Goal: Task Accomplishment & Management: Manage account settings

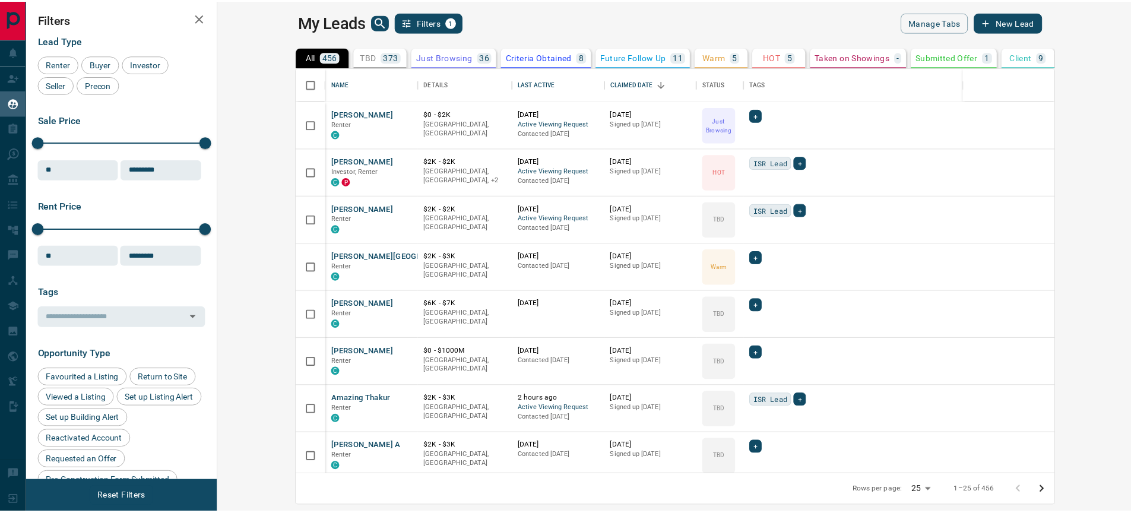
scroll to position [398, 906]
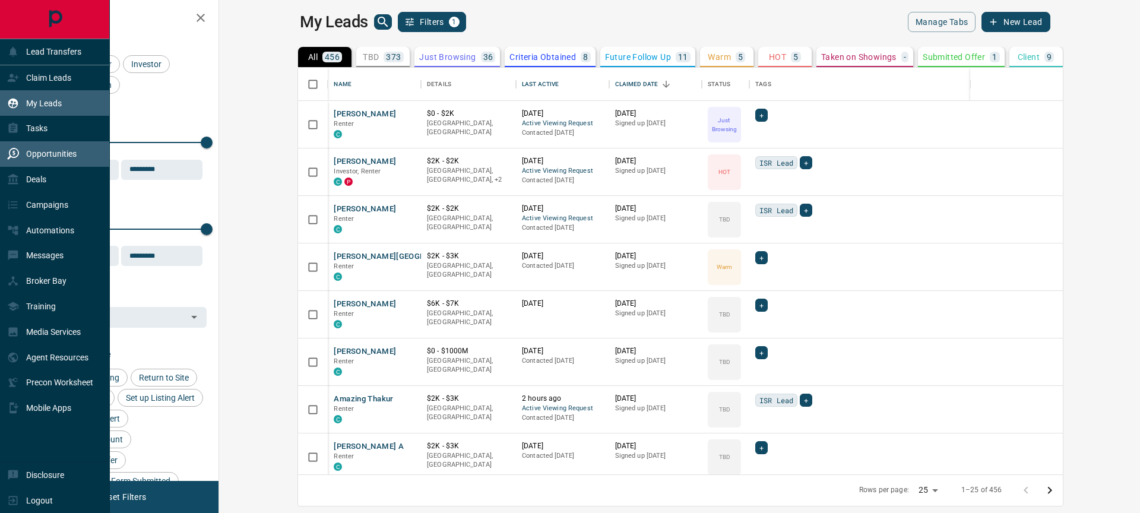
click at [45, 157] on p "Opportunities" at bounding box center [51, 153] width 50 height 9
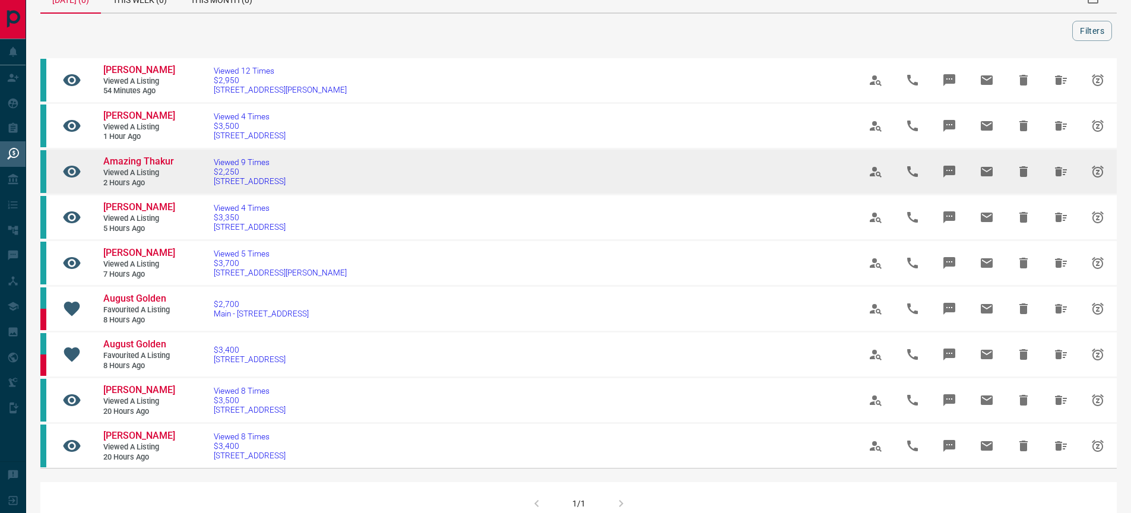
scroll to position [28, 0]
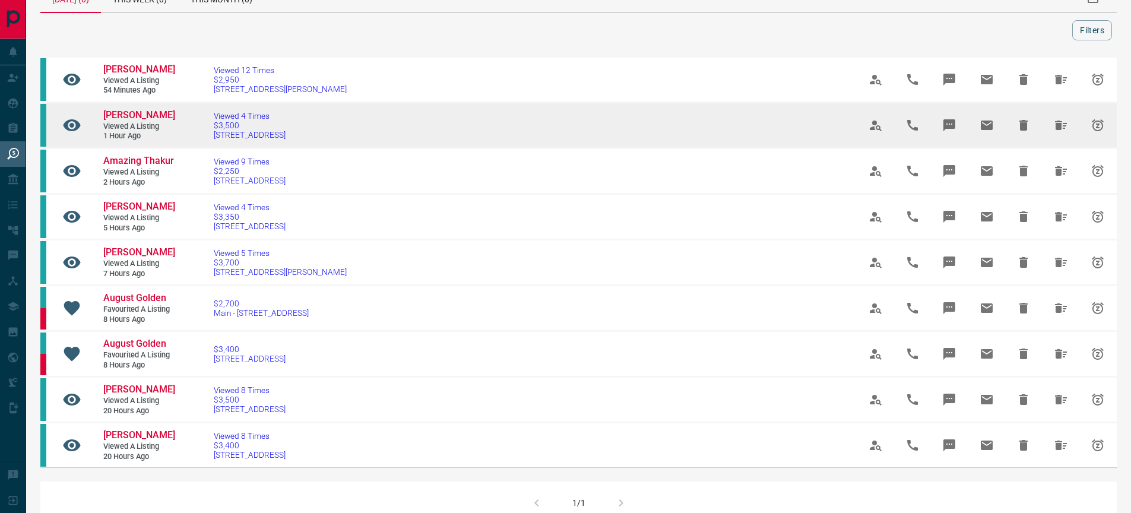
click at [178, 109] on tr "[PERSON_NAME] Viewed a Listing 1 hour ago Viewed 4 Times $3,500 [STREET_ADDRESS]" at bounding box center [578, 126] width 1076 height 46
click at [128, 110] on span "[PERSON_NAME]" at bounding box center [139, 114] width 72 height 11
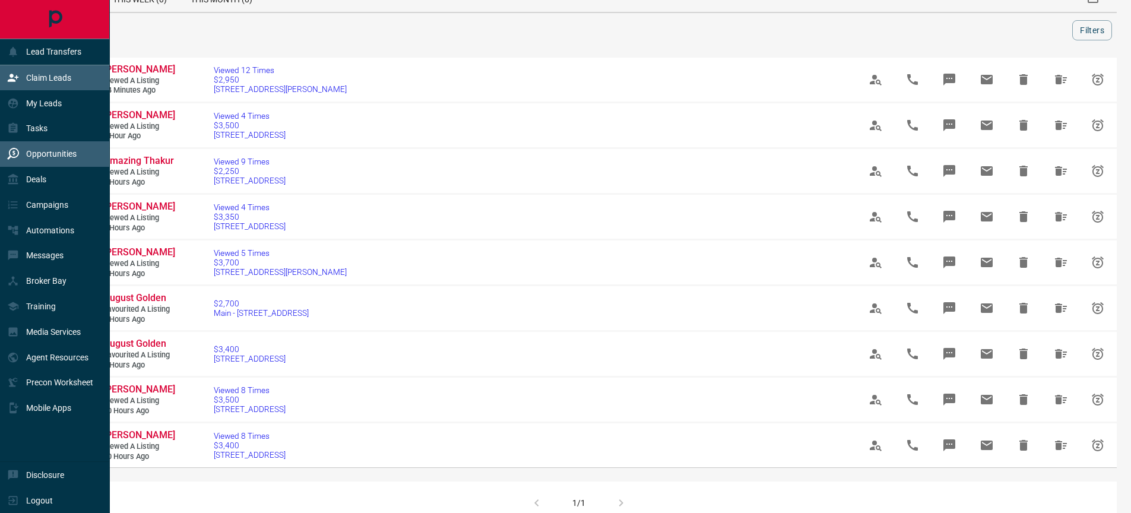
click at [31, 77] on p "Claim Leads" at bounding box center [48, 77] width 45 height 9
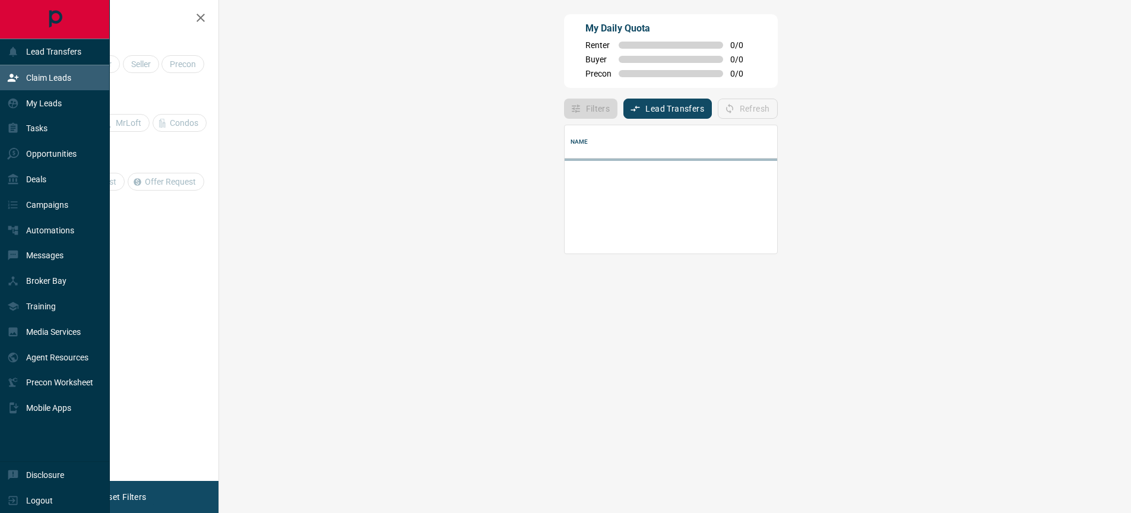
scroll to position [72, 877]
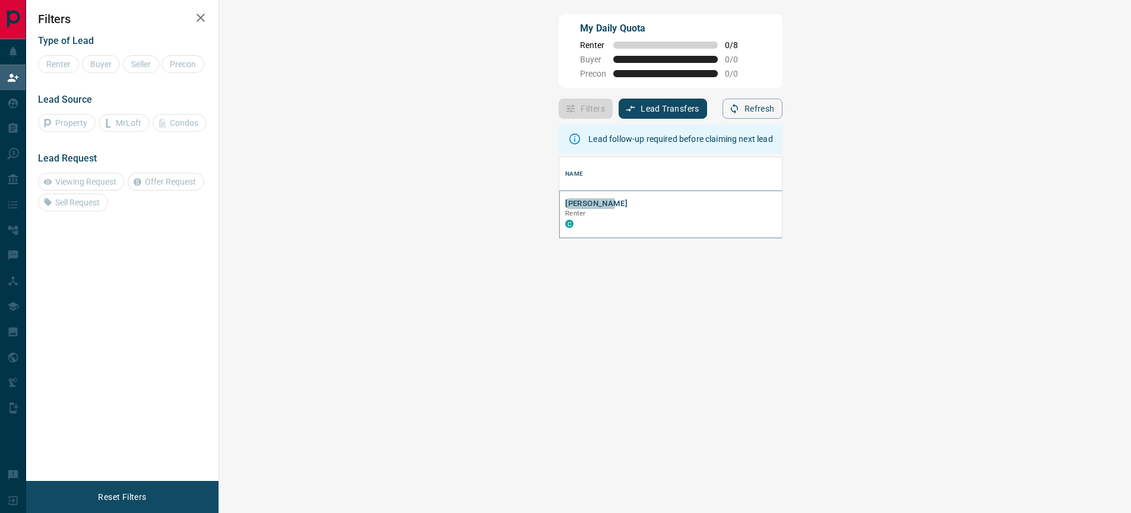
click at [565, 204] on button "[PERSON_NAME]" at bounding box center [596, 203] width 62 height 11
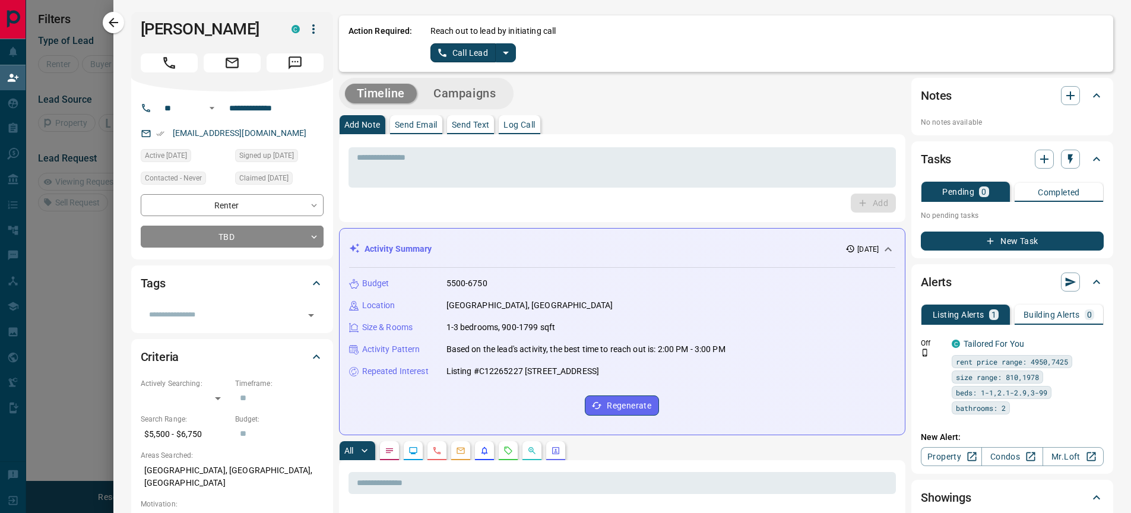
click at [499, 56] on icon "split button" at bounding box center [506, 53] width 14 height 14
click at [440, 89] on li "Log Manual Call" at bounding box center [473, 94] width 72 height 18
click at [462, 47] on button "Log Manual Call" at bounding box center [469, 52] width 78 height 19
click at [460, 49] on button "No" at bounding box center [463, 52] width 21 height 18
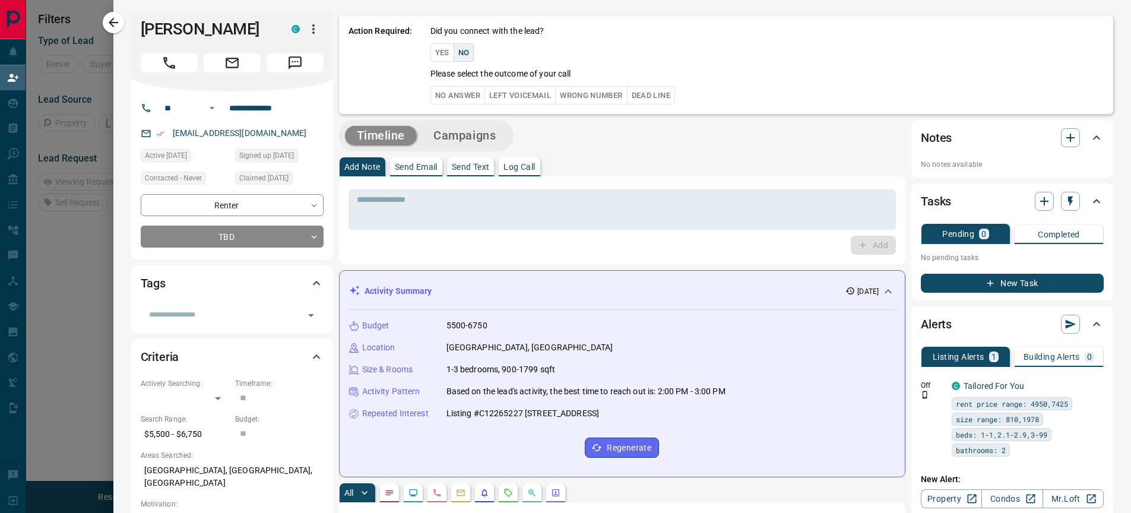
click at [526, 96] on button "Left Voicemail" at bounding box center [519, 95] width 71 height 18
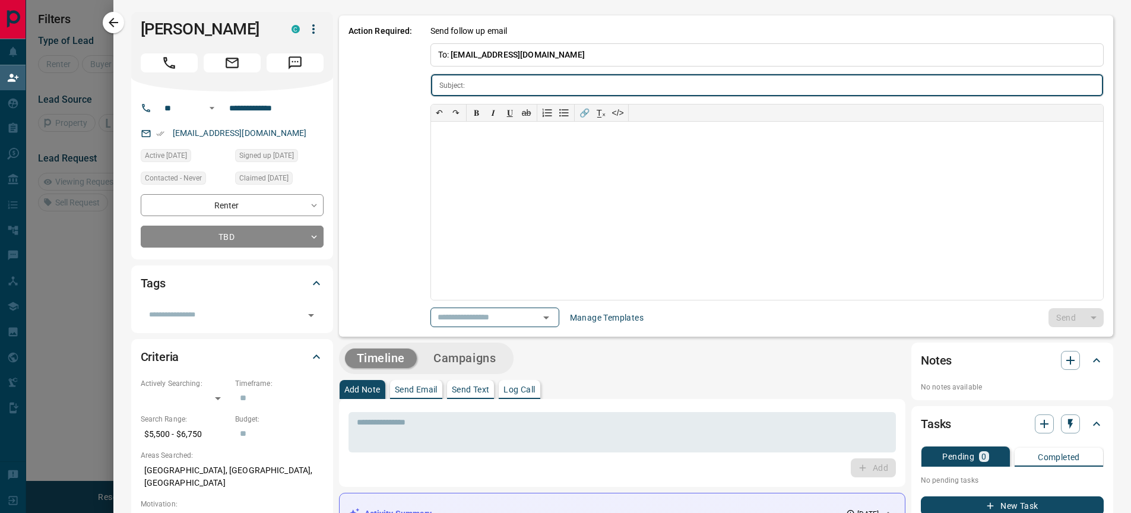
type input "**********"
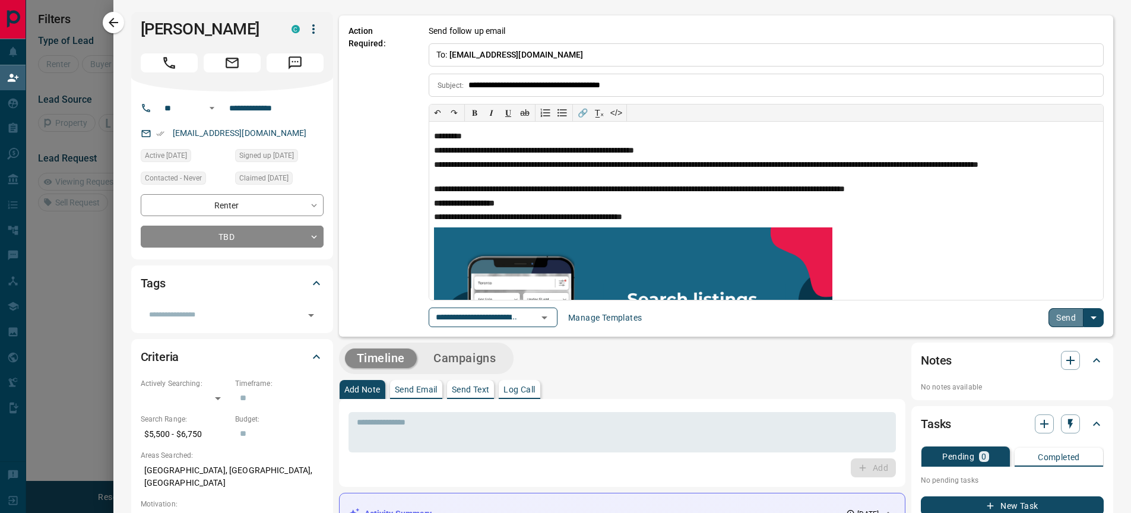
click at [1056, 321] on button "Send" at bounding box center [1065, 317] width 35 height 19
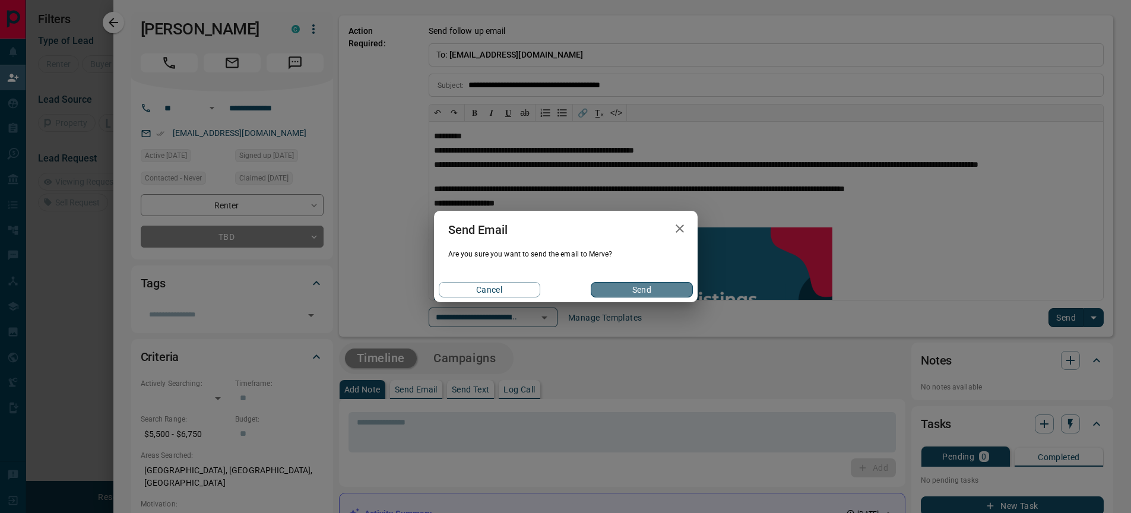
click at [658, 285] on button "Send" at bounding box center [641, 289] width 101 height 15
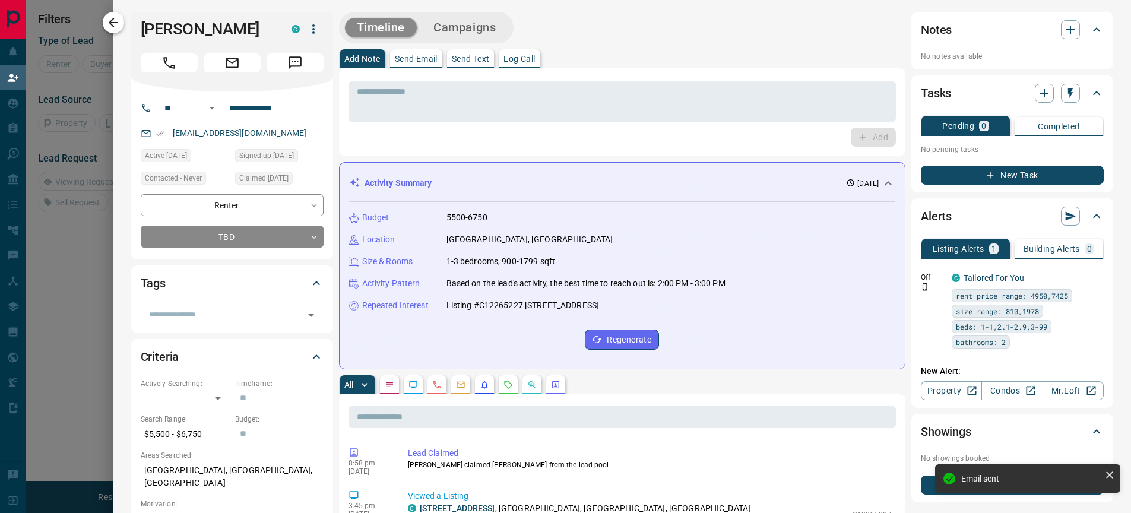
click at [114, 24] on icon "button" at bounding box center [113, 22] width 14 height 14
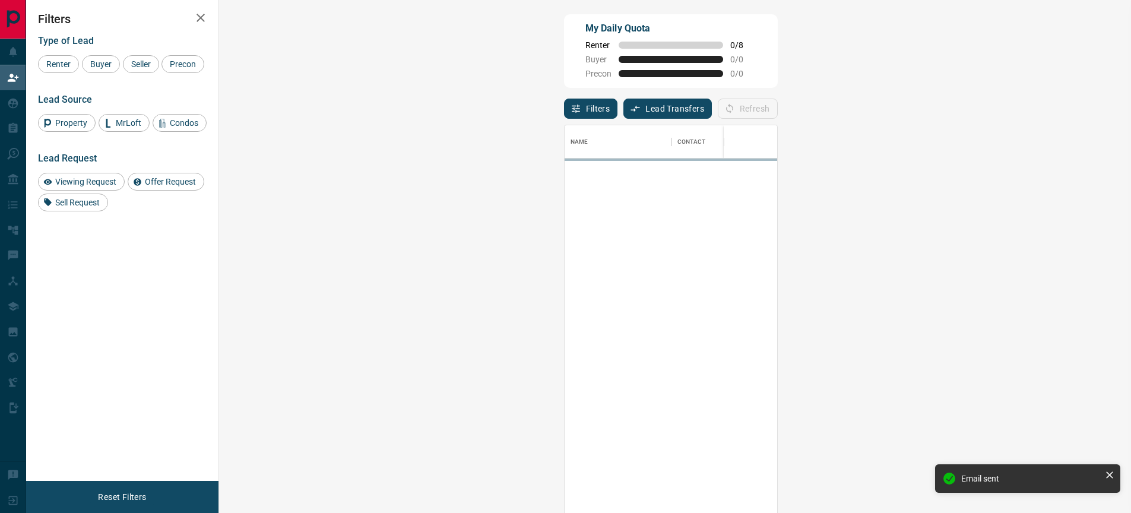
click at [199, 17] on icon "button" at bounding box center [200, 18] width 8 height 8
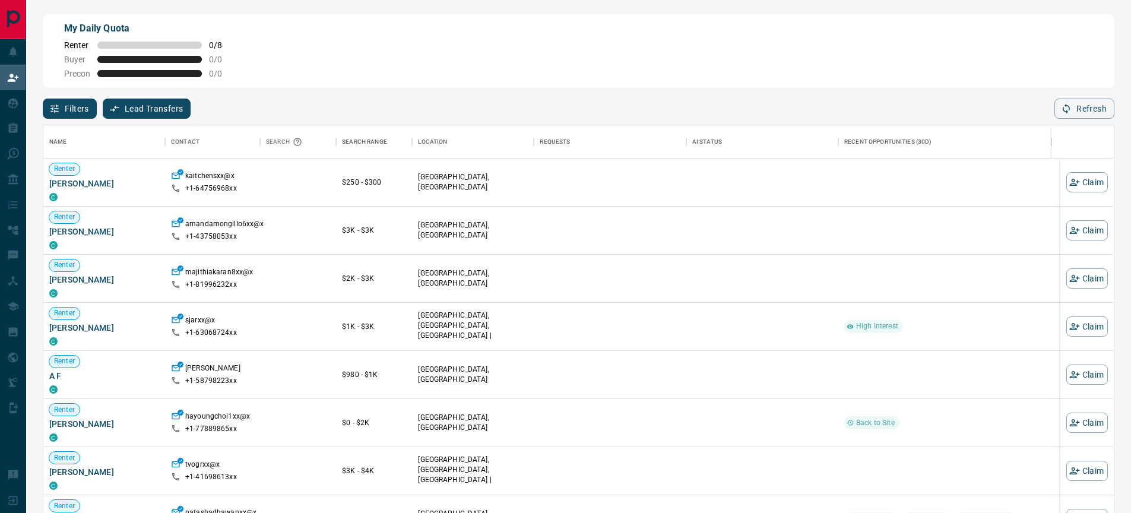
scroll to position [382, 1061]
click at [1073, 230] on button "Claim" at bounding box center [1087, 230] width 42 height 20
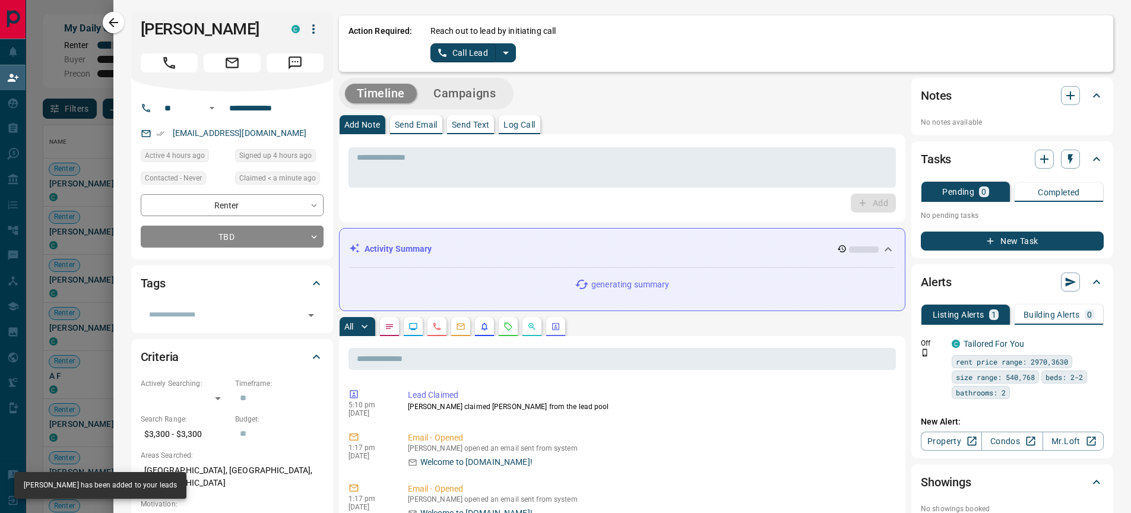
click at [499, 50] on icon "split button" at bounding box center [506, 53] width 14 height 14
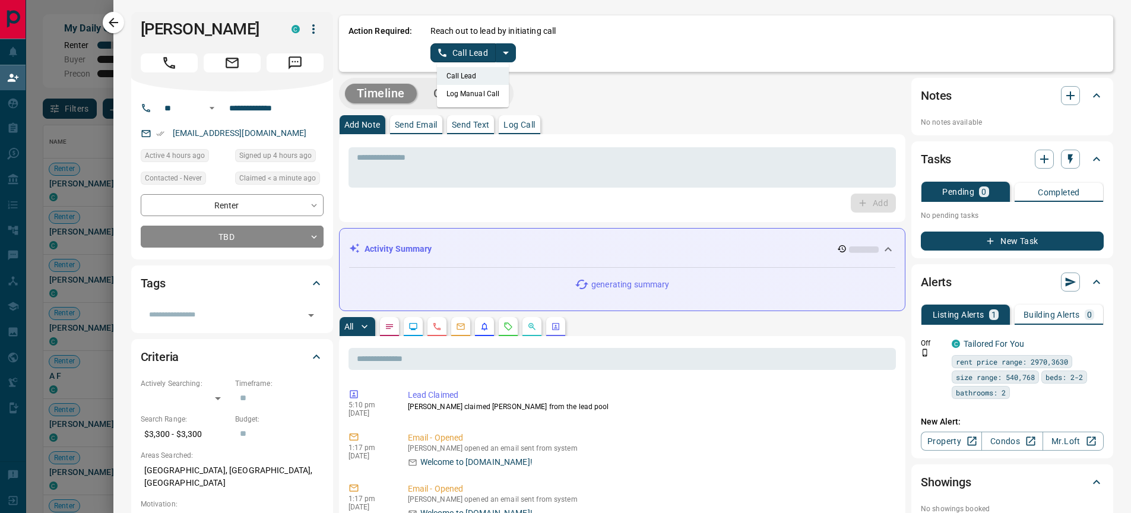
click at [462, 89] on li "Log Manual Call" at bounding box center [473, 94] width 72 height 18
click at [470, 58] on button "Log Manual Call" at bounding box center [469, 52] width 78 height 19
click at [461, 55] on button "No" at bounding box center [463, 52] width 21 height 18
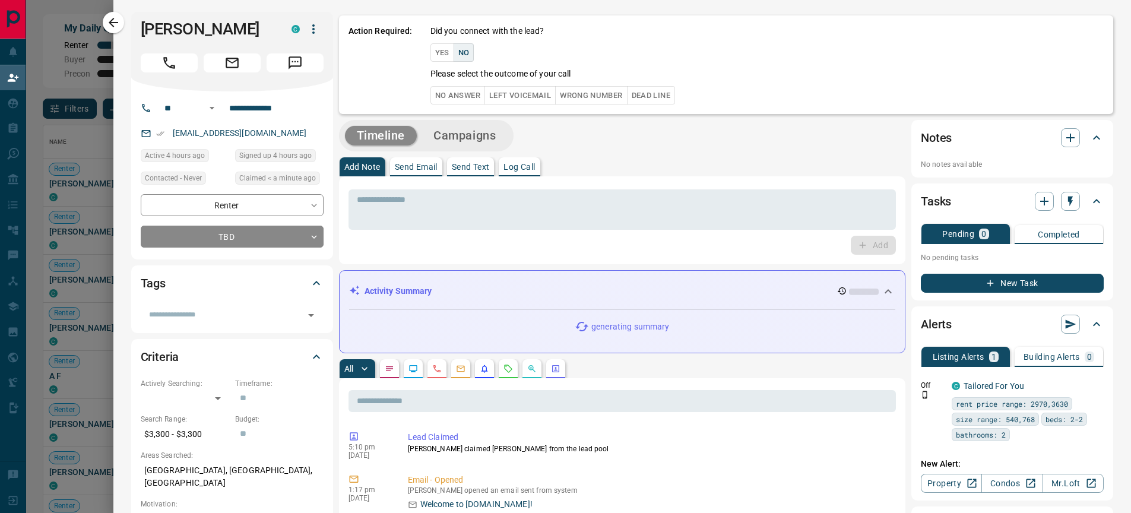
click at [499, 95] on button "Left Voicemail" at bounding box center [519, 95] width 71 height 18
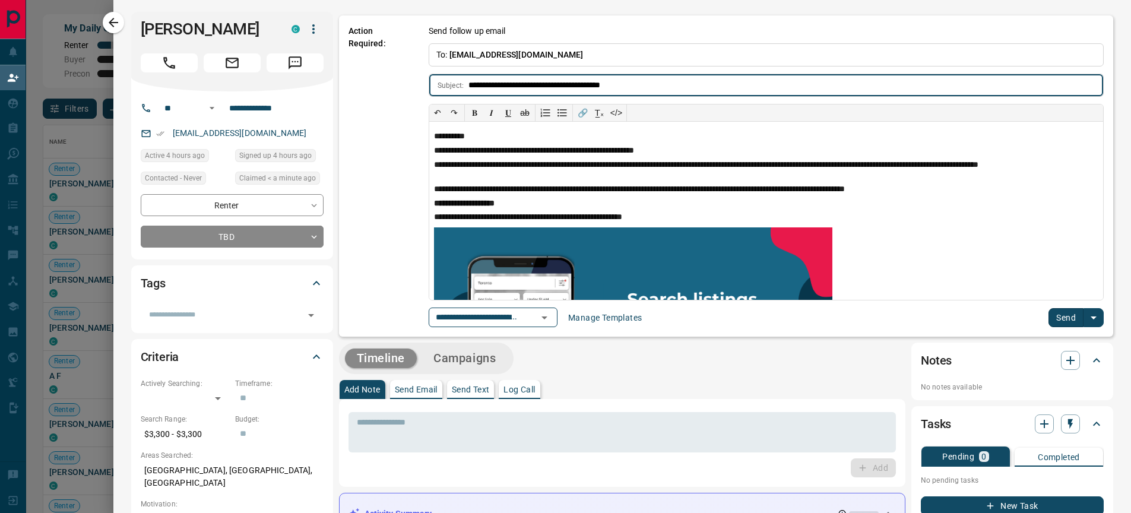
click at [1063, 312] on button "Send" at bounding box center [1065, 317] width 35 height 19
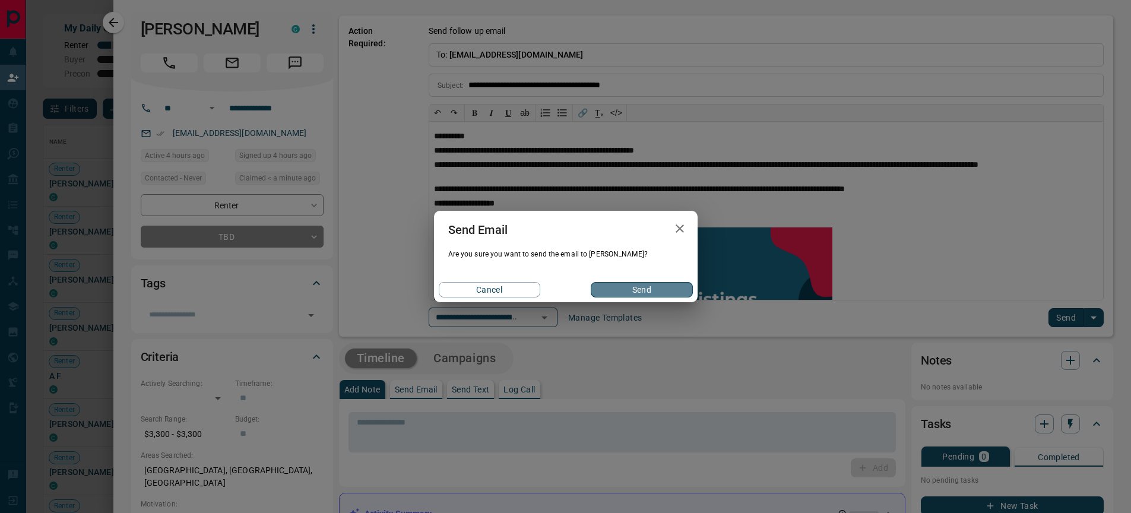
click at [668, 284] on button "Send" at bounding box center [641, 289] width 101 height 15
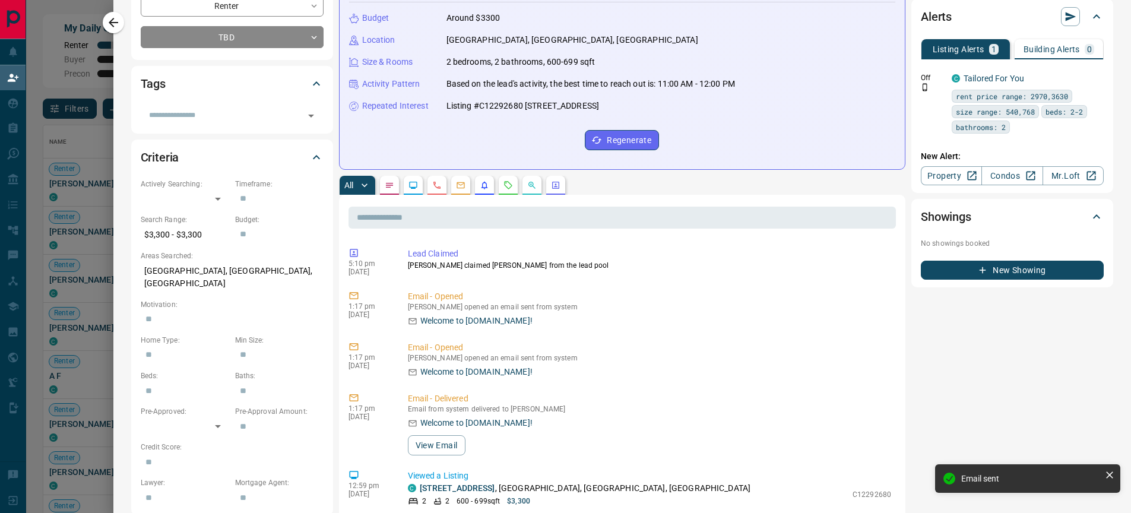
scroll to position [0, 0]
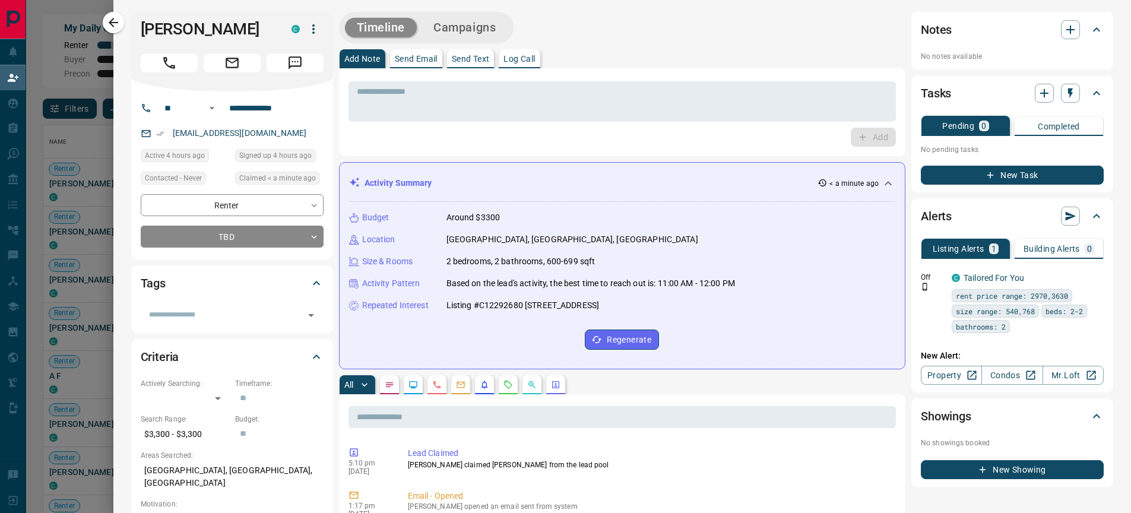
click at [115, 27] on icon "button" at bounding box center [113, 22] width 14 height 14
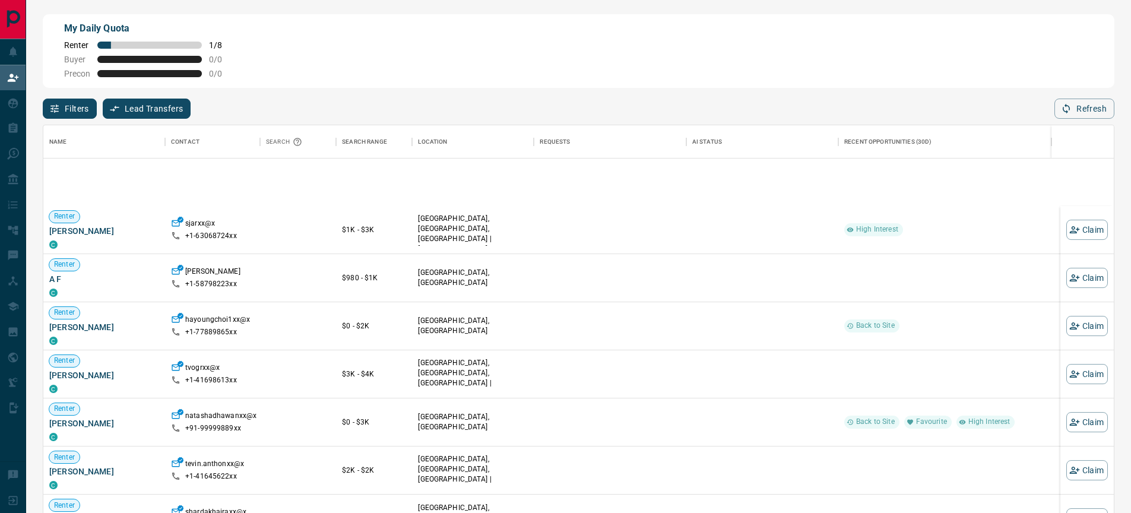
scroll to position [267, 0]
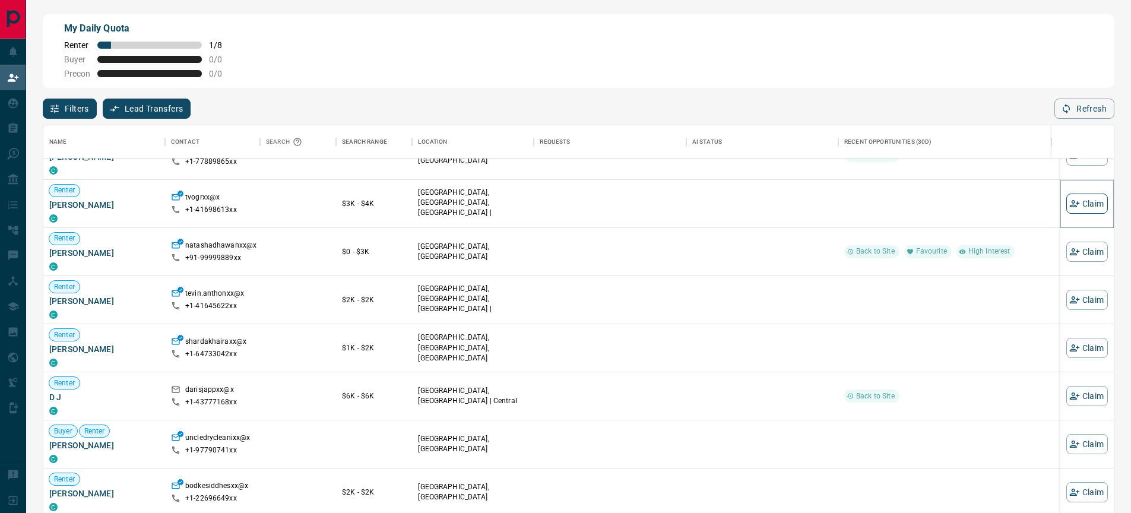
click at [1070, 202] on button "Claim" at bounding box center [1087, 204] width 42 height 20
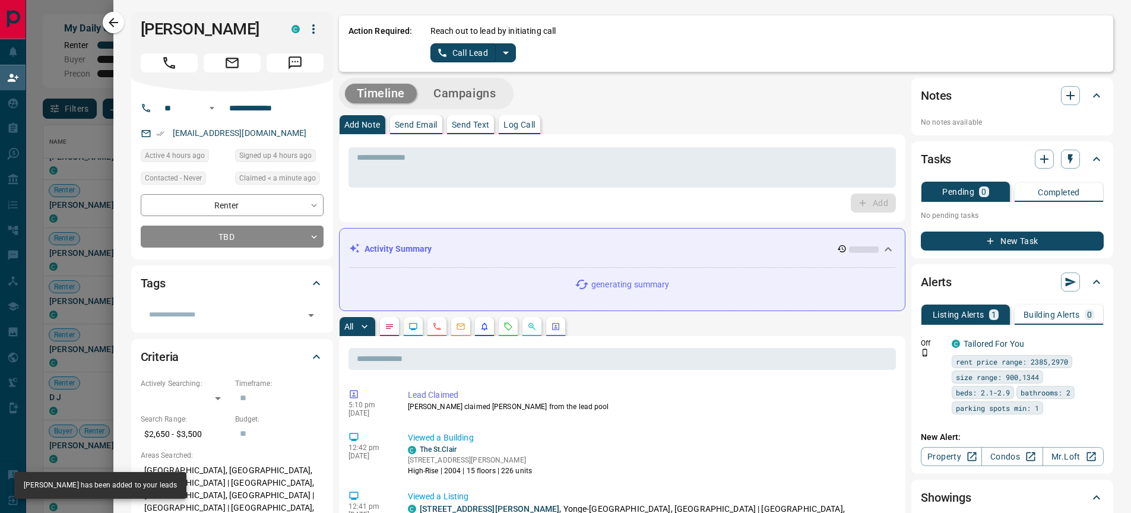
click at [502, 50] on icon "split button" at bounding box center [506, 53] width 14 height 14
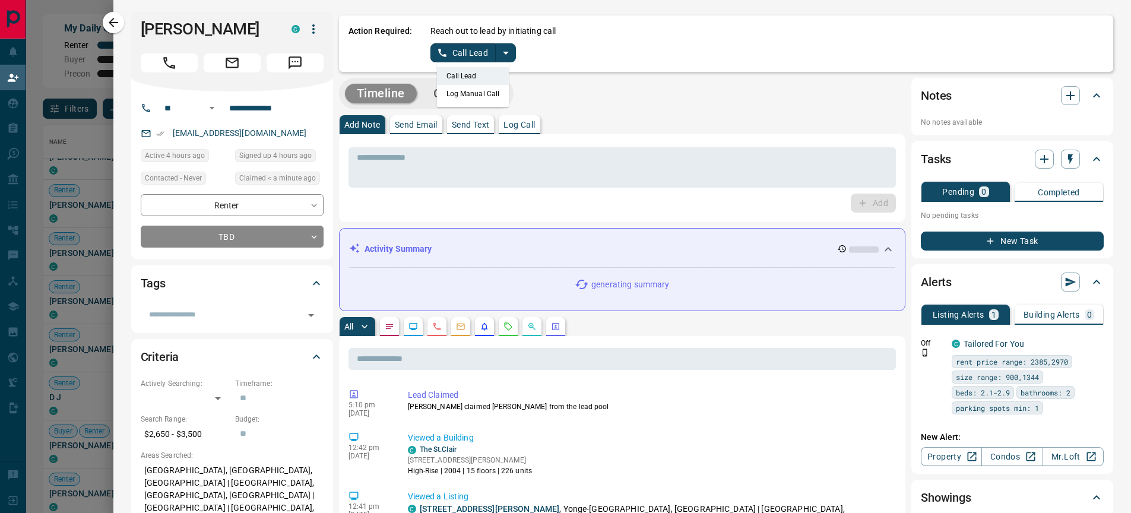
click at [459, 90] on li "Log Manual Call" at bounding box center [473, 94] width 72 height 18
click at [464, 49] on button "Log Manual Call" at bounding box center [469, 52] width 78 height 19
click at [459, 59] on button "No" at bounding box center [463, 52] width 21 height 18
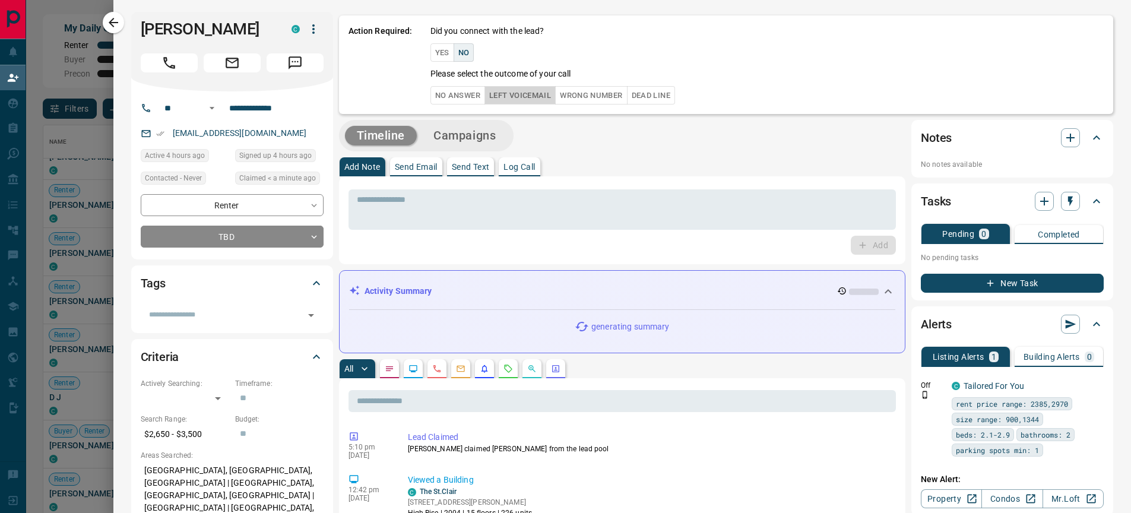
click at [501, 97] on button "Left Voicemail" at bounding box center [519, 95] width 71 height 18
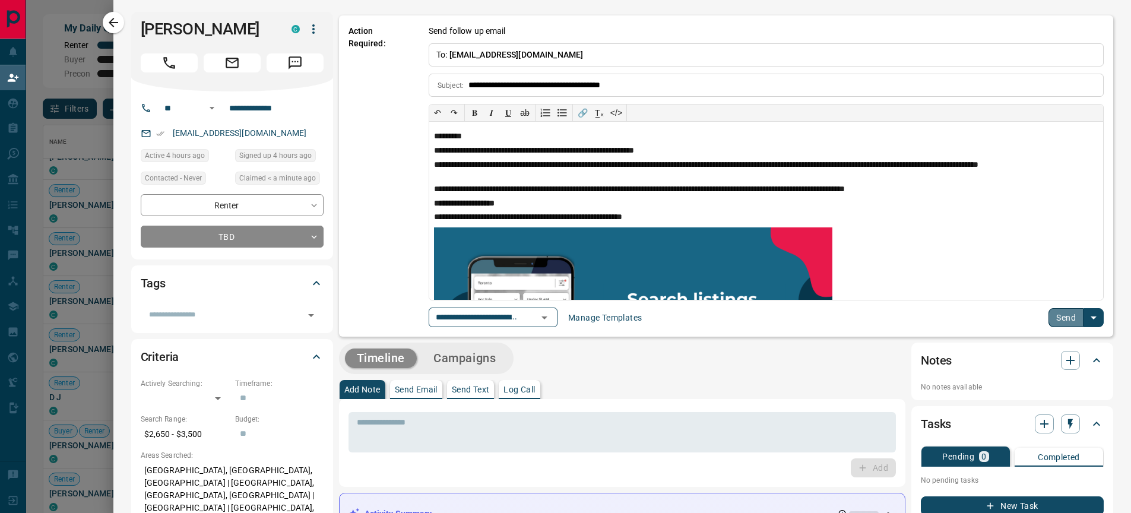
click at [1058, 312] on button "Send" at bounding box center [1065, 317] width 35 height 19
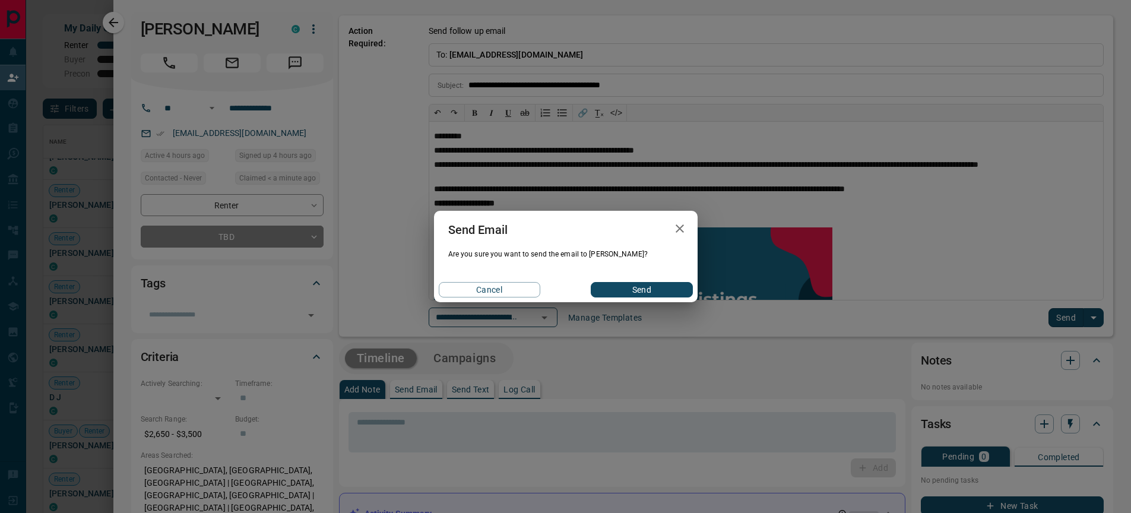
click at [632, 294] on button "Send" at bounding box center [641, 289] width 101 height 15
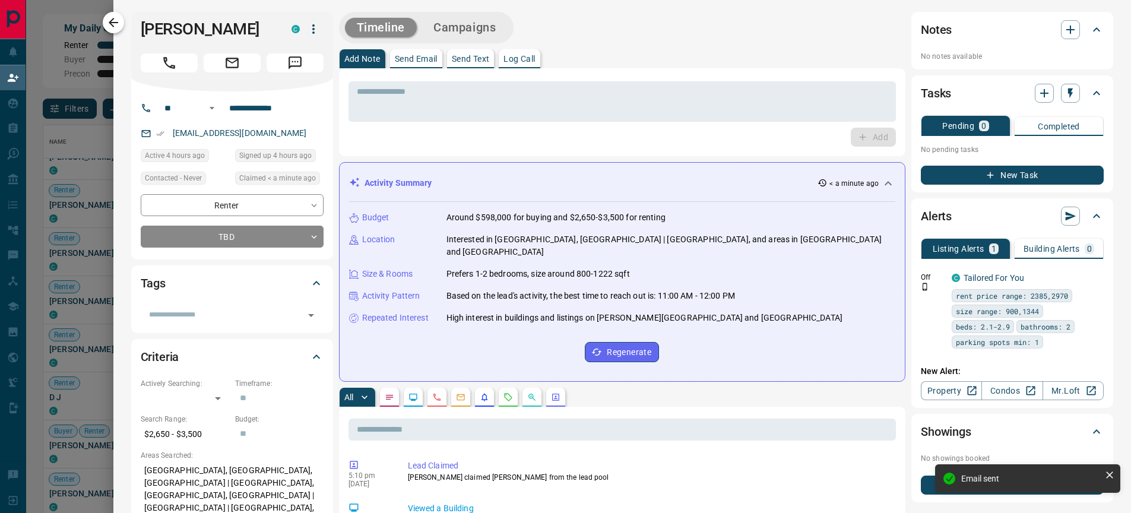
click at [115, 23] on icon "button" at bounding box center [113, 22] width 9 height 9
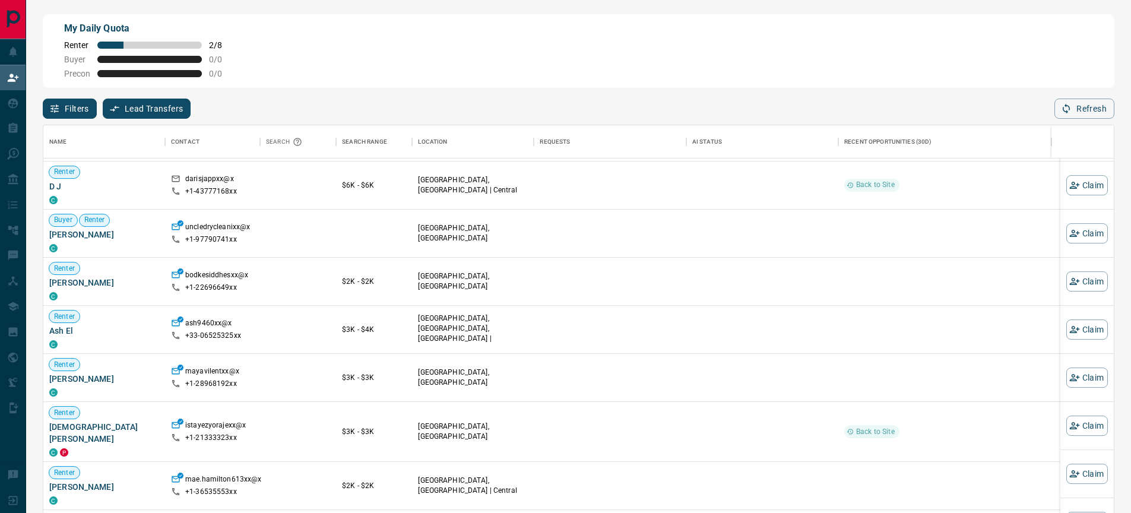
scroll to position [460, 0]
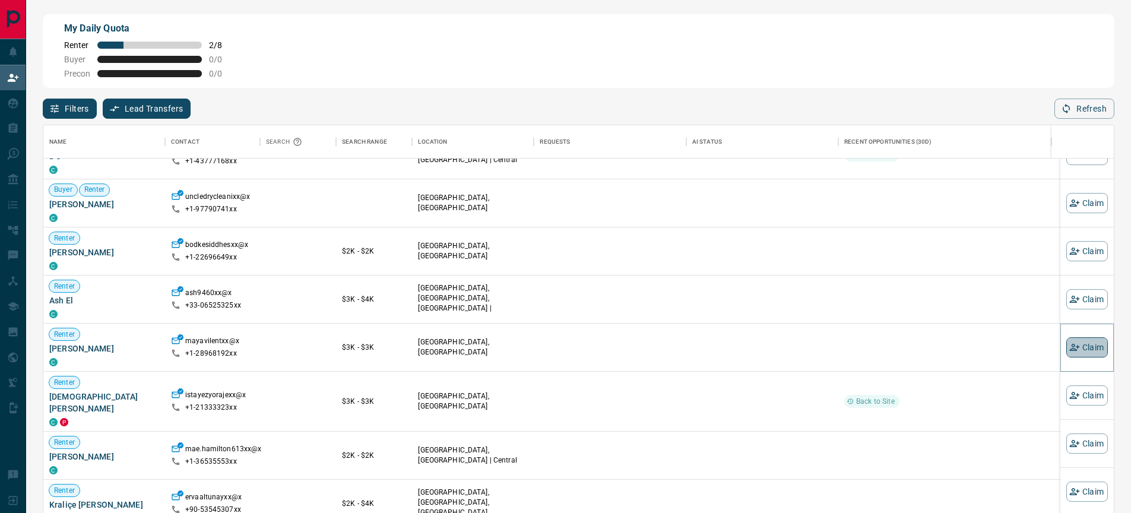
click at [1079, 340] on button "Claim" at bounding box center [1087, 347] width 42 height 20
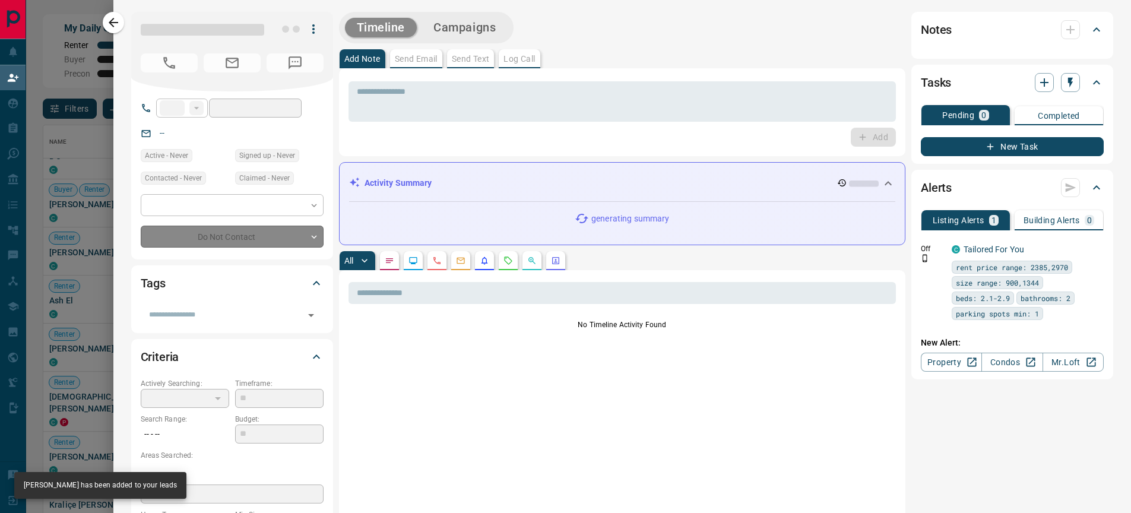
type input "**"
type input "**********"
type input "**"
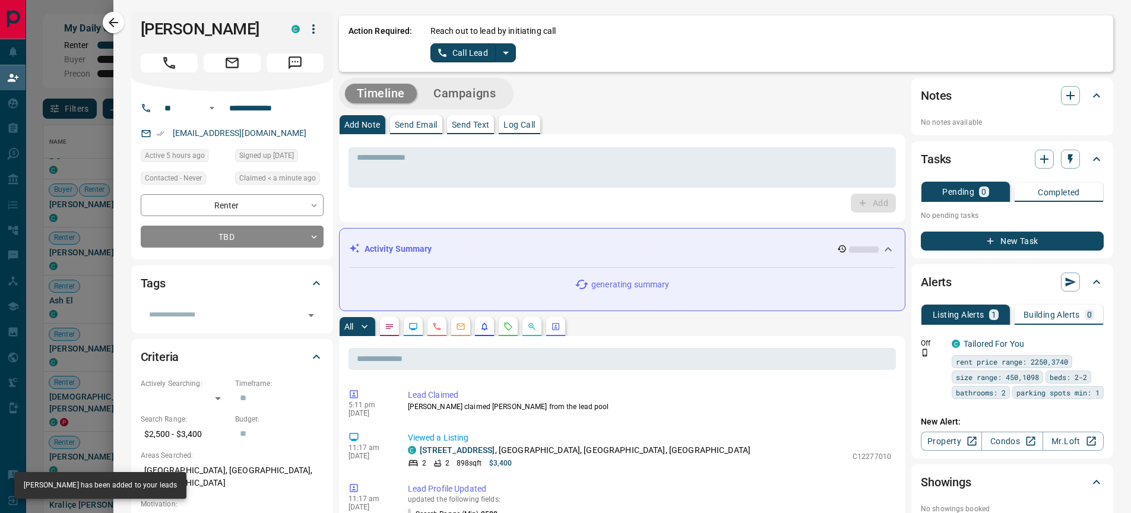
click at [499, 49] on icon "split button" at bounding box center [506, 53] width 14 height 14
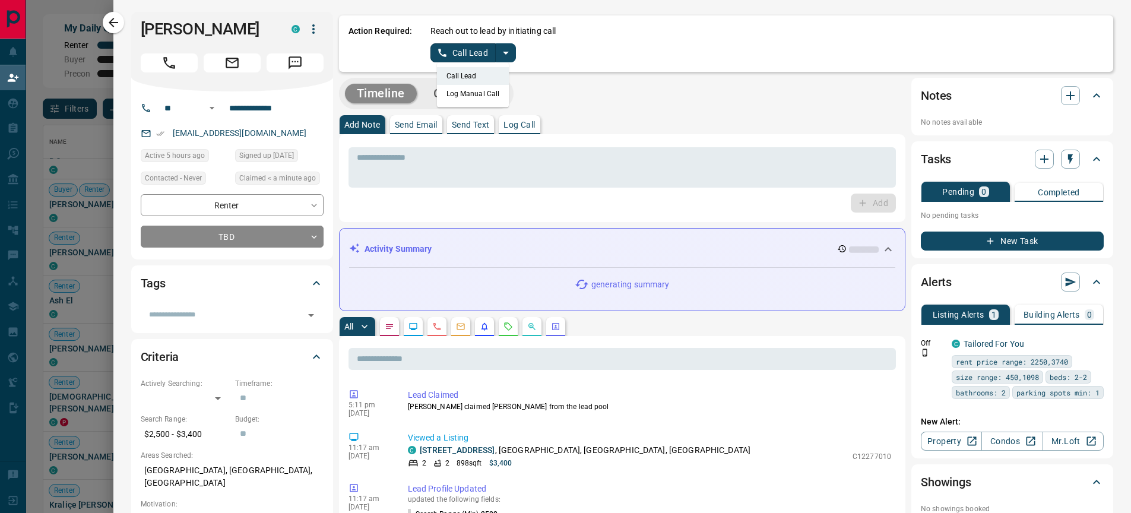
click at [484, 90] on li "Log Manual Call" at bounding box center [473, 94] width 72 height 18
click at [480, 58] on button "Log Manual Call" at bounding box center [469, 52] width 78 height 19
click at [456, 47] on button "No" at bounding box center [463, 52] width 21 height 18
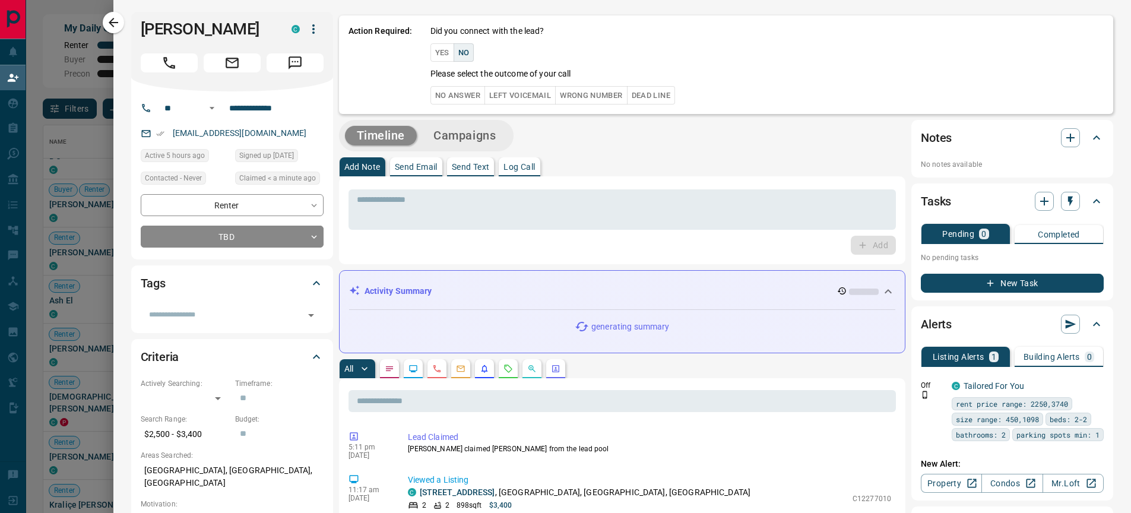
click at [490, 94] on button "Left Voicemail" at bounding box center [519, 95] width 71 height 18
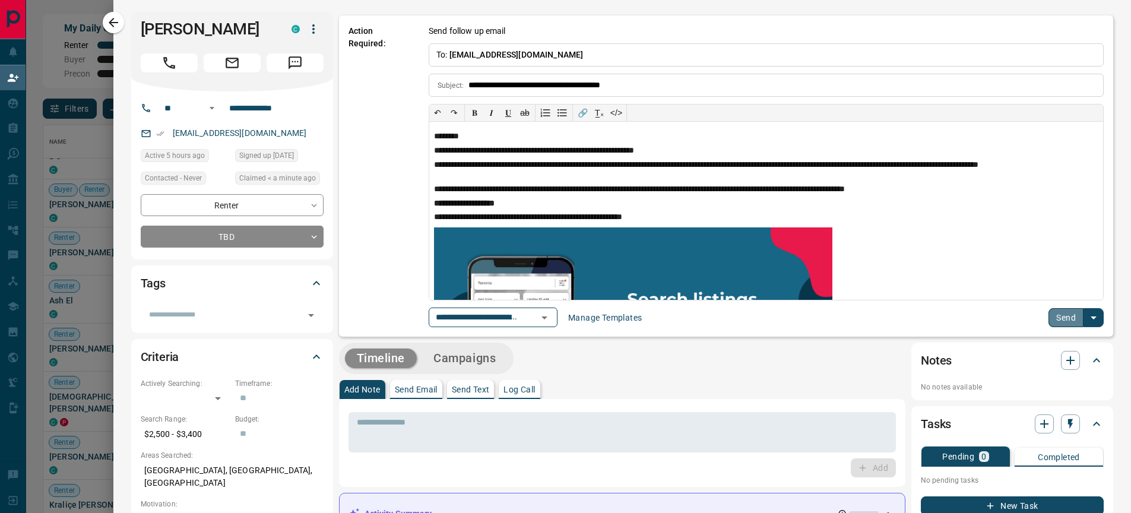
click at [1054, 318] on button "Send" at bounding box center [1065, 317] width 35 height 19
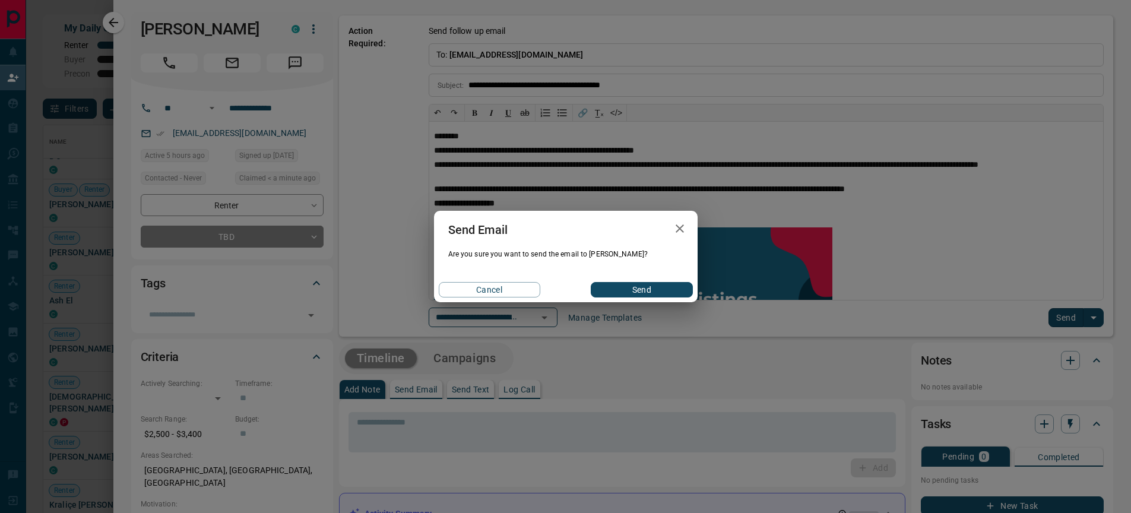
click at [655, 290] on button "Send" at bounding box center [641, 289] width 101 height 15
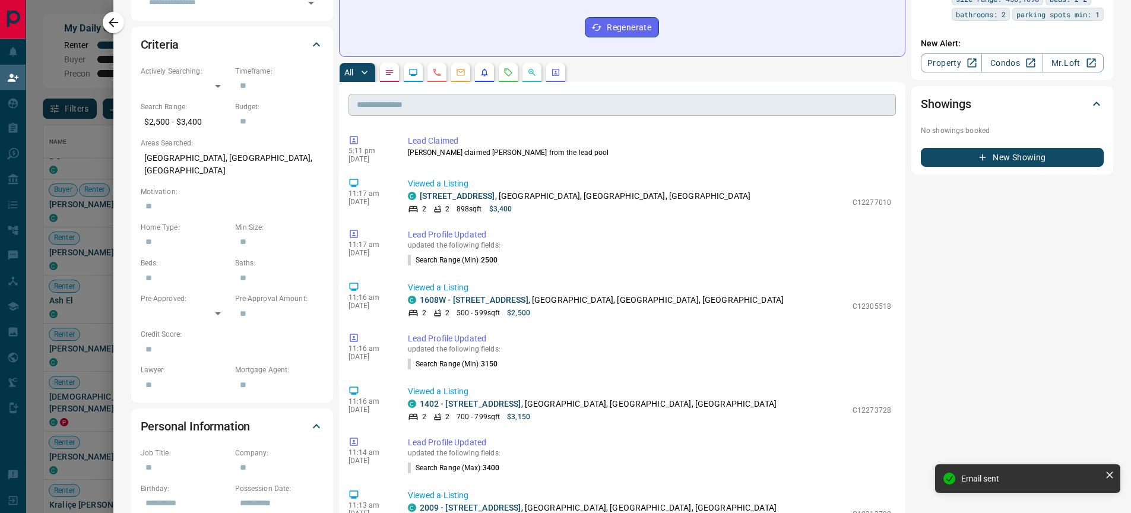
scroll to position [319, 0]
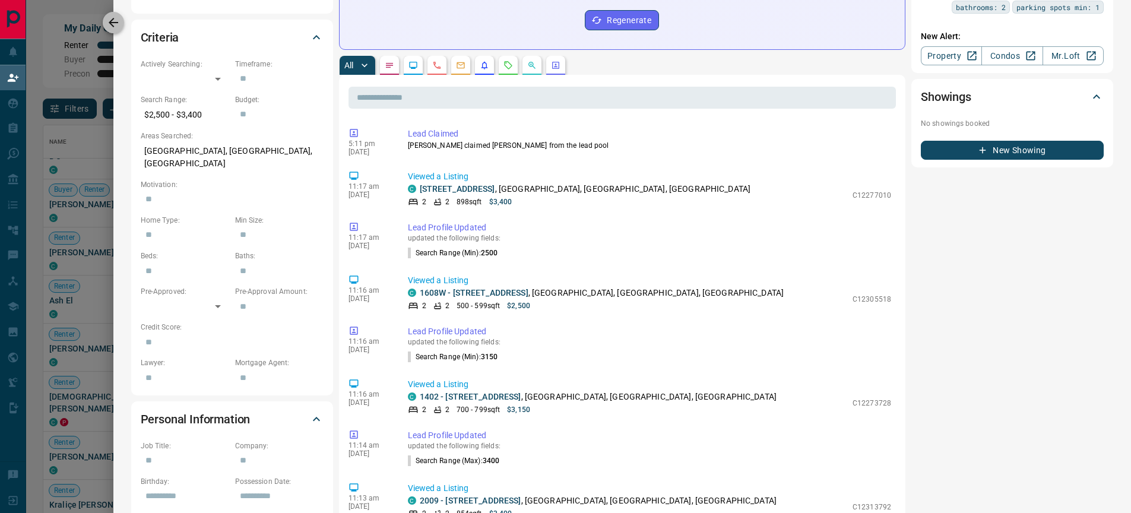
click at [110, 17] on icon "button" at bounding box center [113, 22] width 14 height 14
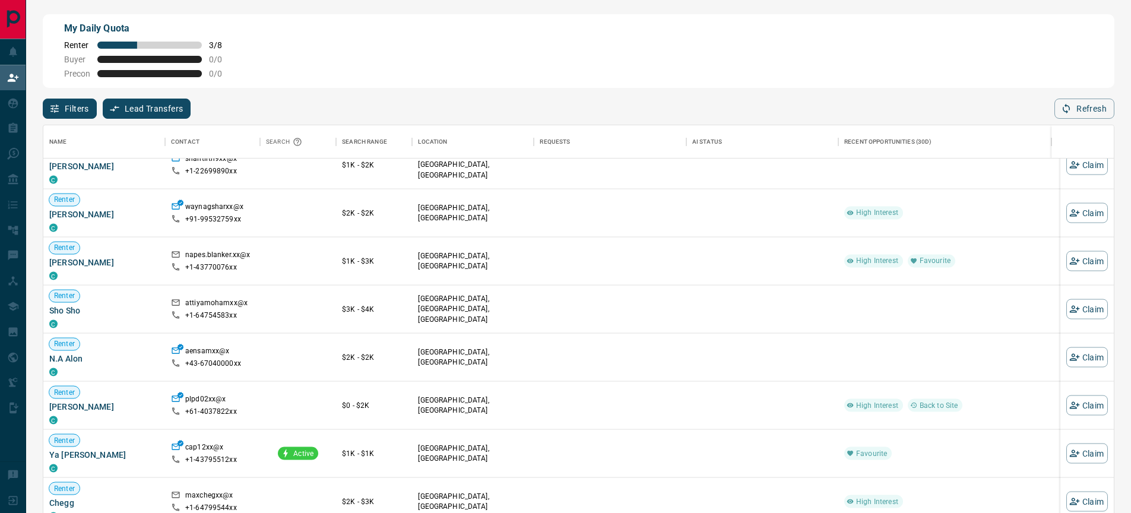
scroll to position [1806, 0]
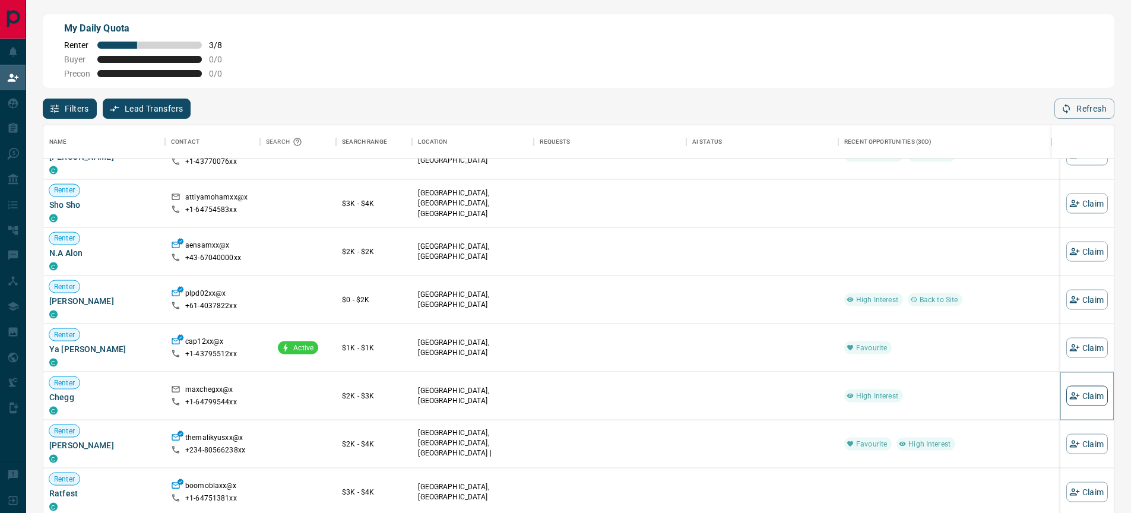
click at [1085, 399] on button "Claim" at bounding box center [1087, 396] width 42 height 20
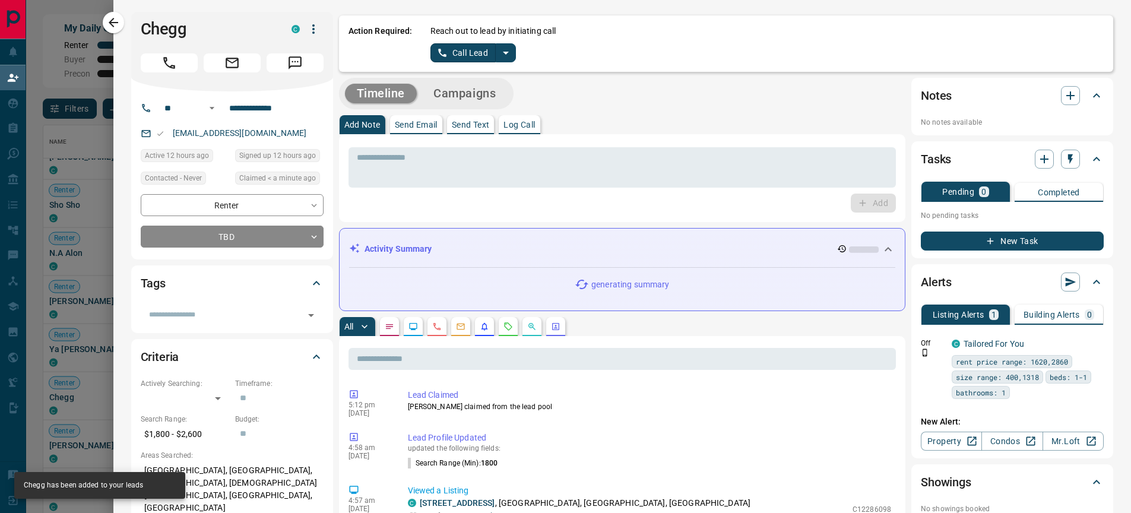
click at [502, 50] on icon "split button" at bounding box center [506, 53] width 14 height 14
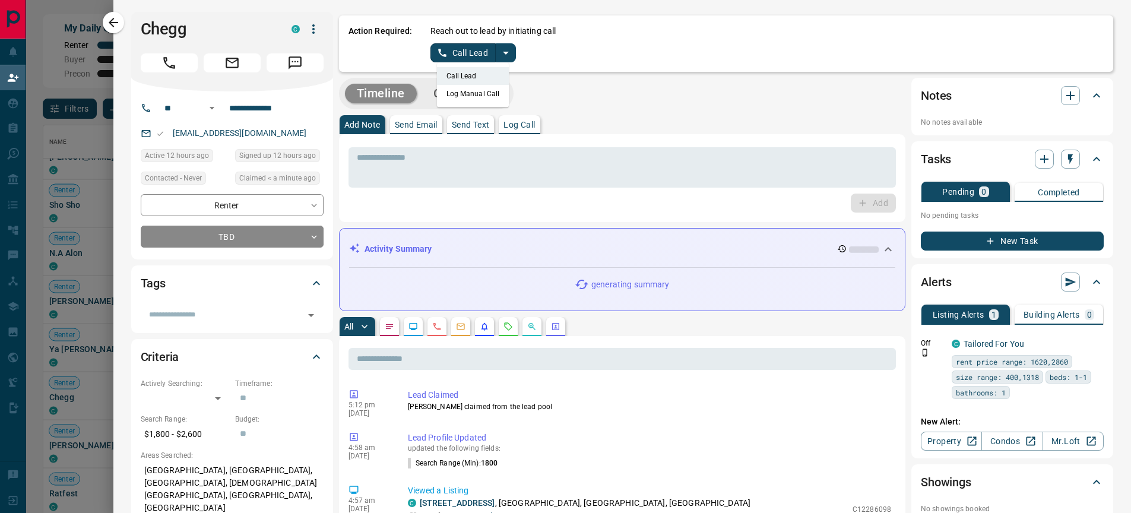
click at [463, 96] on li "Log Manual Call" at bounding box center [473, 94] width 72 height 18
click at [481, 56] on button "Log Manual Call" at bounding box center [469, 52] width 78 height 19
click at [462, 53] on button "No" at bounding box center [463, 52] width 21 height 18
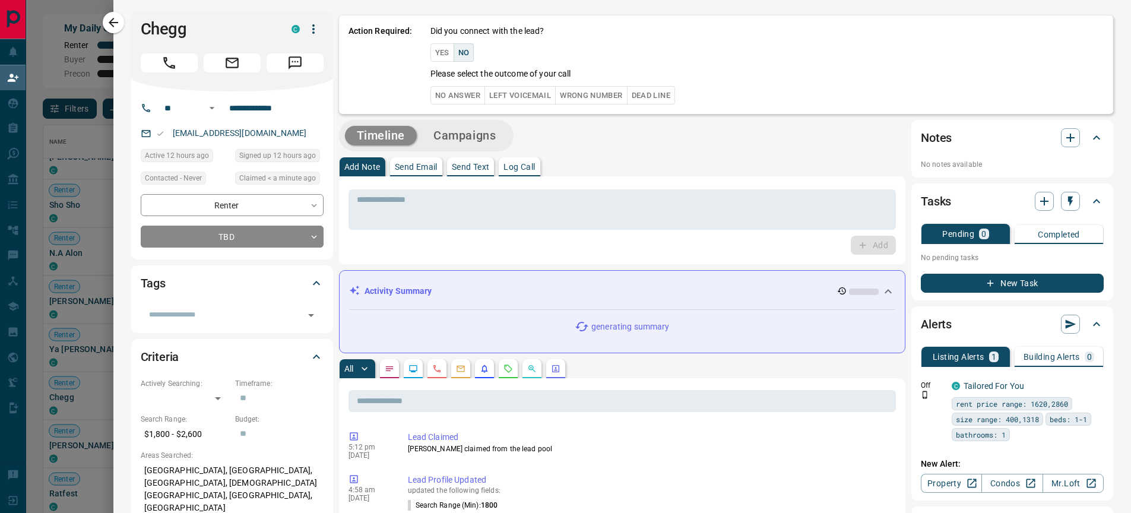
click at [537, 96] on button "Left Voicemail" at bounding box center [519, 95] width 71 height 18
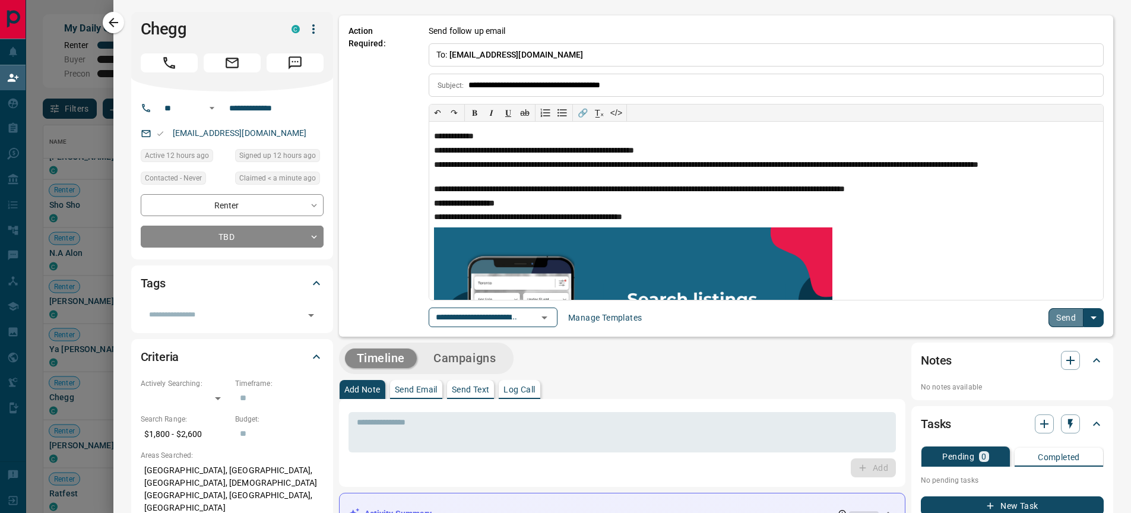
click at [1048, 319] on button "Send" at bounding box center [1065, 317] width 35 height 19
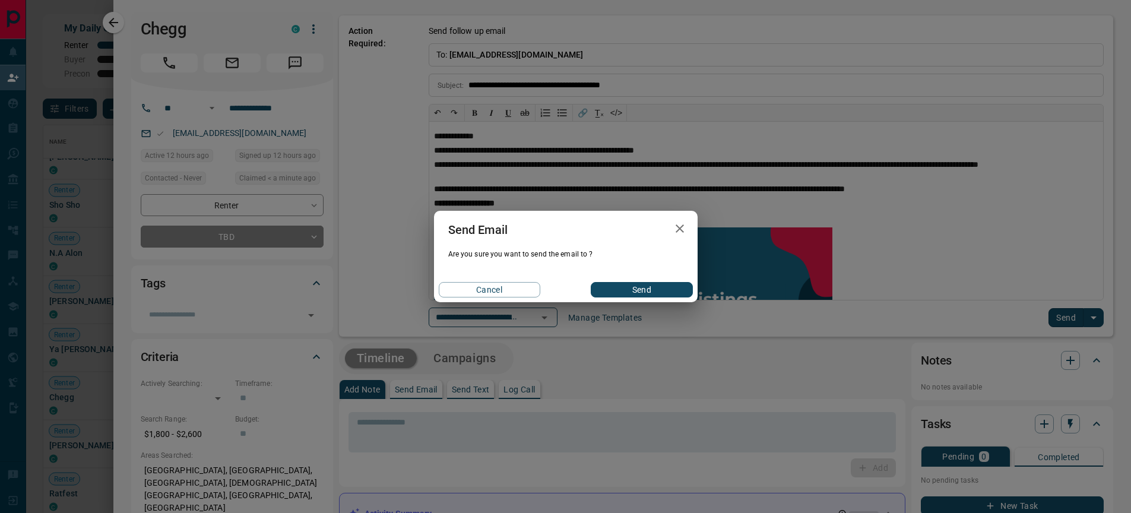
click at [629, 288] on button "Send" at bounding box center [641, 289] width 101 height 15
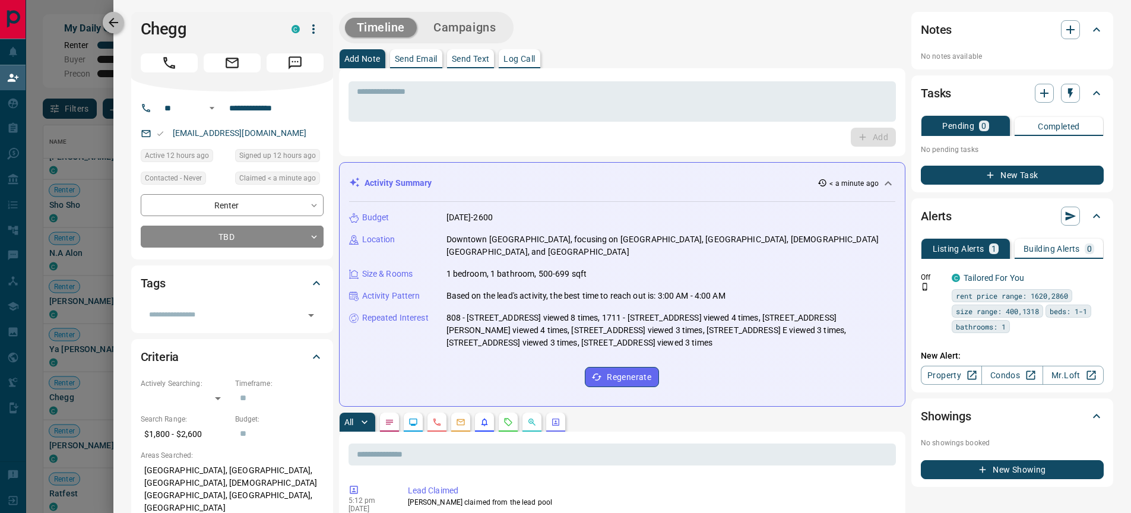
click at [114, 24] on icon "button" at bounding box center [113, 22] width 14 height 14
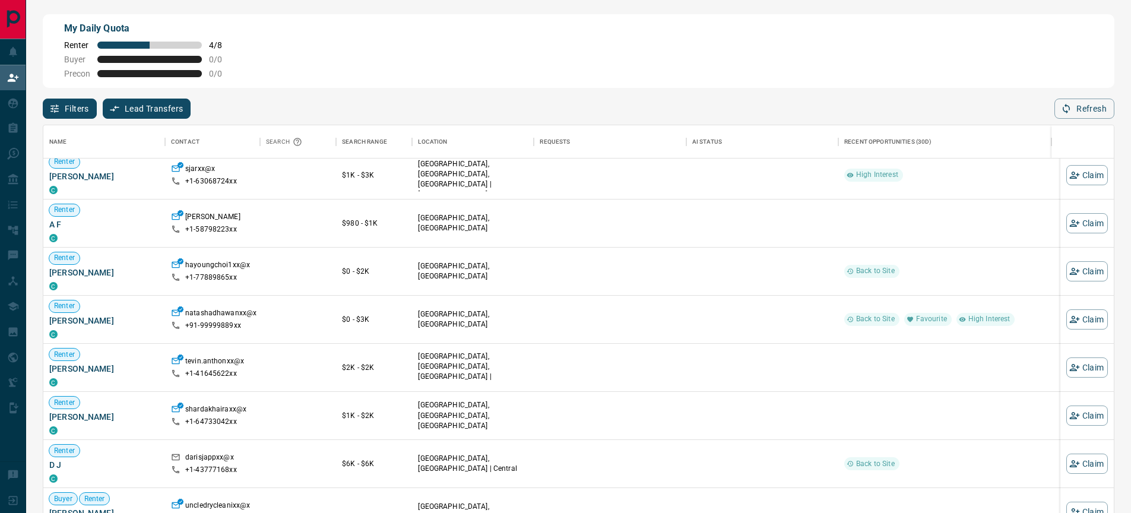
scroll to position [0, 0]
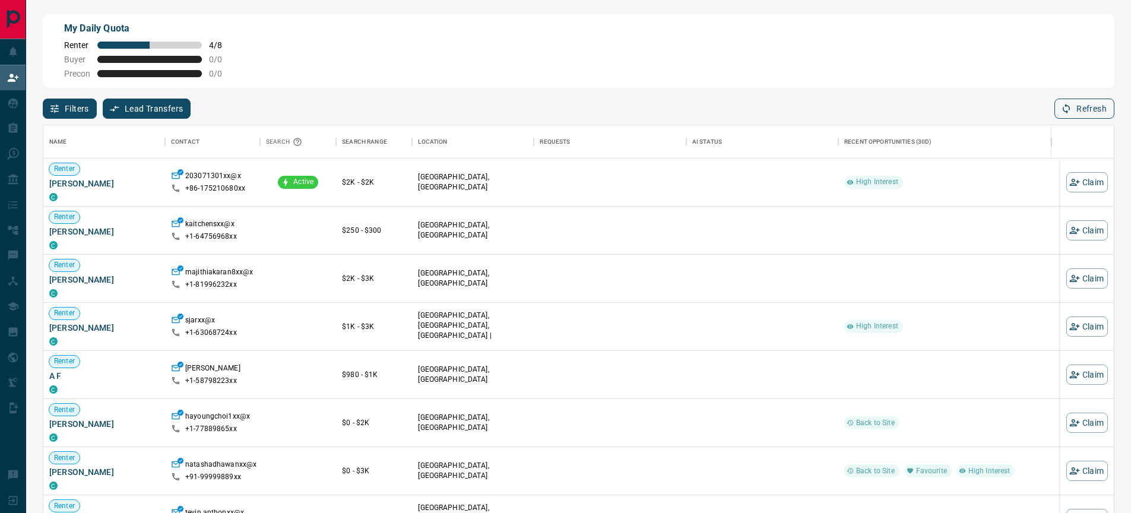
click at [1074, 107] on button "Refresh" at bounding box center [1084, 109] width 60 height 20
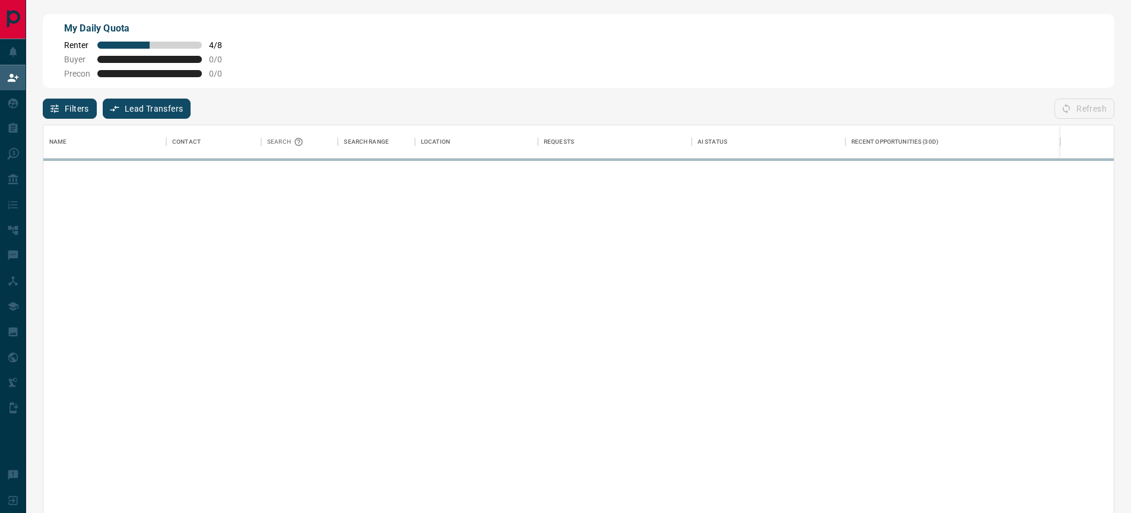
scroll to position [382, 1061]
